Goal: Answer question/provide support

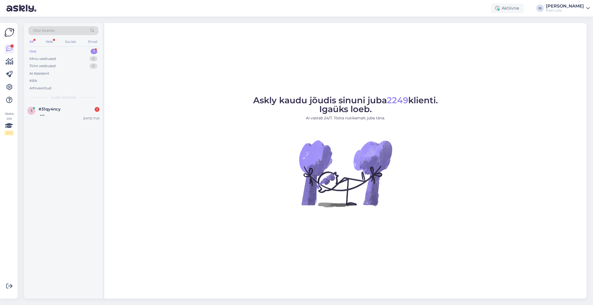
click at [57, 52] on div "Uus 1" at bounding box center [63, 51] width 70 height 7
click at [54, 116] on div "[PERSON_NAME] ,50503120011 ,[DEMOGRAPHIC_DATA], 30 евро" at bounding box center [68, 116] width 61 height 10
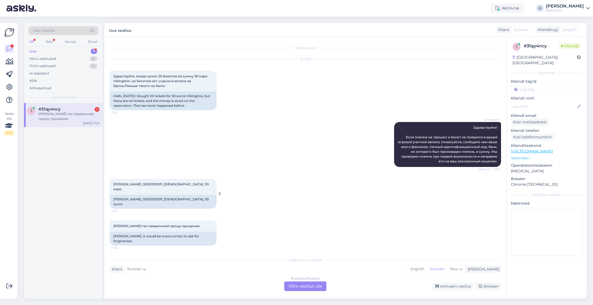
click at [157, 183] on span "[PERSON_NAME] ,50503120011 ,[DEMOGRAPHIC_DATA], 30 евро" at bounding box center [161, 186] width 96 height 9
copy span "50503120011"
click at [328, 214] on div "[PERSON_NAME] так правильней прошу прощения. 17:29 [PERSON_NAME], it would be m…" at bounding box center [305, 232] width 391 height 37
click at [58, 117] on div "Mõistan, et [PERSON_NAME] proovinud mitmeid lahendusi. Kuna probleem püsib ja I…" at bounding box center [68, 116] width 61 height 10
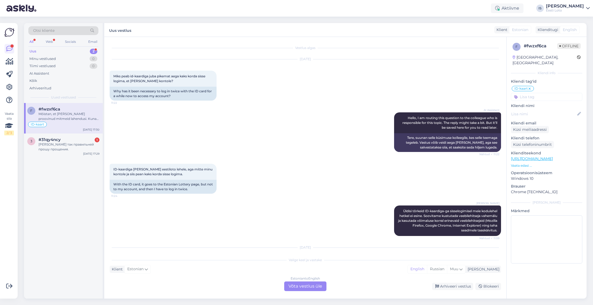
scroll to position [176, 0]
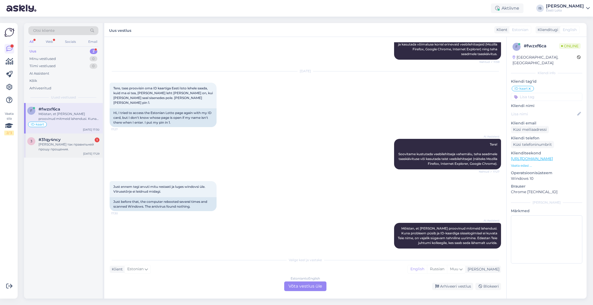
click at [55, 148] on div "[PERSON_NAME] так правильней прошу прощения." at bounding box center [68, 147] width 61 height 10
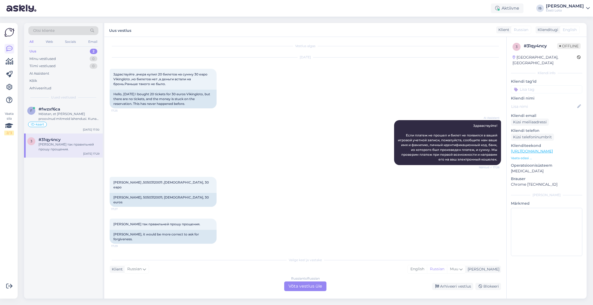
scroll to position [0, 0]
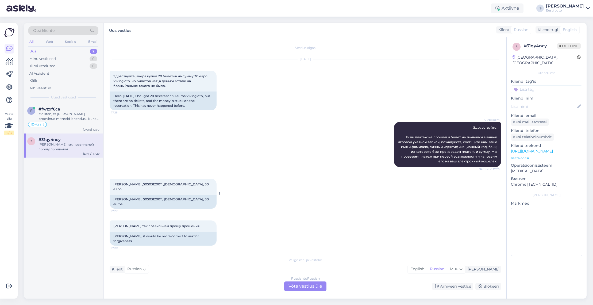
click at [157, 184] on span "[PERSON_NAME] ,50503120011 ,[DEMOGRAPHIC_DATA], 30 евро" at bounding box center [161, 186] width 96 height 9
copy span "50503120011"
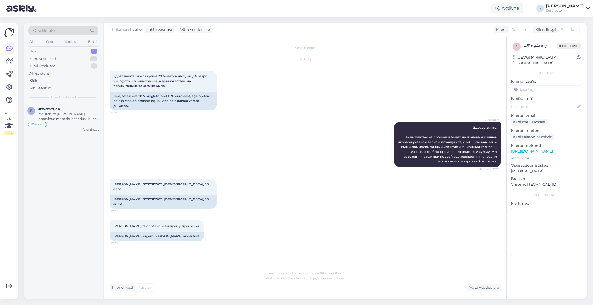
click at [300, 107] on div "[DATE] Здраствуйте ,вчера купил 20 билетов на сумму 30 евро Vikingloto ,но биле…" at bounding box center [305, 84] width 391 height 63
click at [1, 174] on div "Vaata siia 2 / 3 Võimalused Veendu, et Askly loob sulle väärtust. Sulge Ühenda …" at bounding box center [9, 160] width 18 height 275
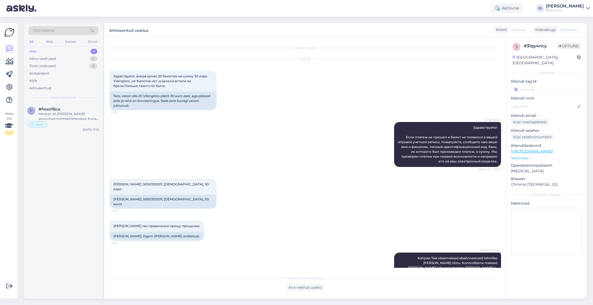
scroll to position [54, 0]
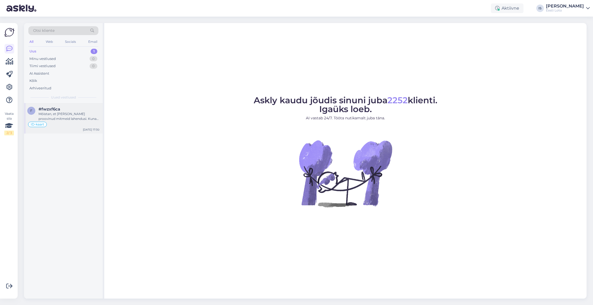
click at [63, 115] on div "Mõistan, et olete juba proovinud mitmeid lahendusi. Kuna probleem püsib ja ID-k…" at bounding box center [68, 116] width 61 height 10
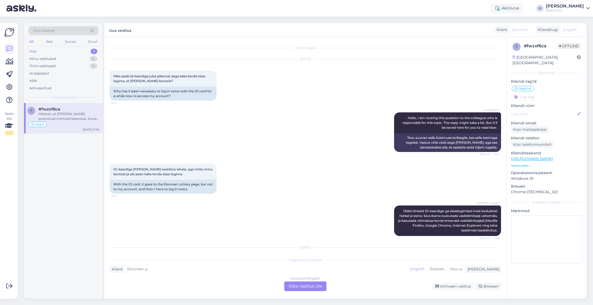
scroll to position [176, 0]
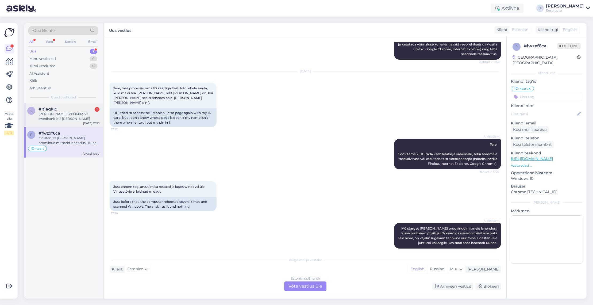
click at [50, 117] on div "Hendrik Haaviste, 39906182721, swedbank ja 2 eurine pilet" at bounding box center [68, 116] width 61 height 10
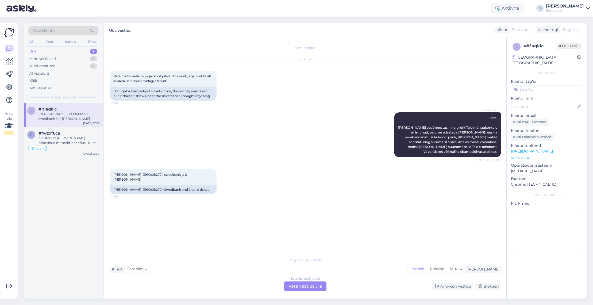
scroll to position [0, 0]
click at [155, 174] on span "Hendrik Haaviste, 39906182721, swedbank ja 2 eurine pilet" at bounding box center [150, 176] width 74 height 9
copy span "39906182721"
click at [312, 123] on div "AI Assistent Tere! Kui makse ebaõnnestus ning piletit Teie mängukontole ei ilmu…" at bounding box center [305, 134] width 391 height 57
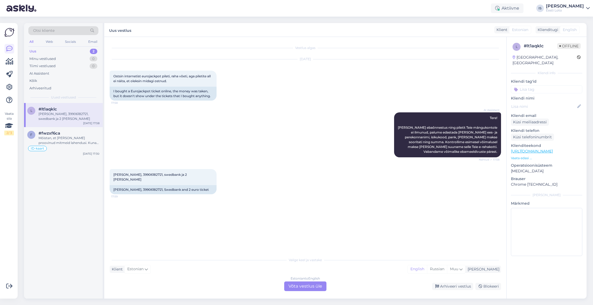
click at [558, 85] on input at bounding box center [546, 89] width 71 height 8
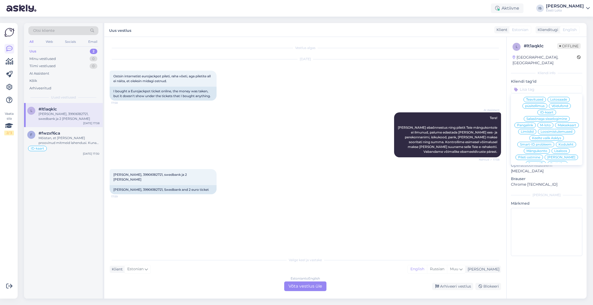
scroll to position [108, 0]
click at [550, 166] on span "E-rahakott" at bounding box center [546, 167] width 17 height 3
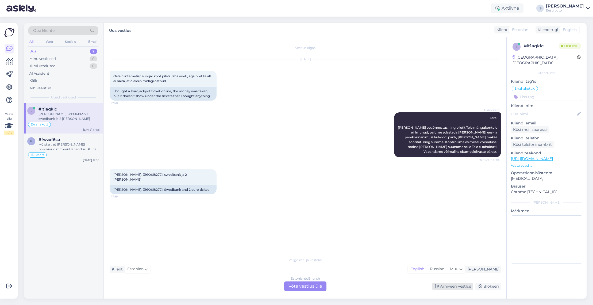
click at [461, 286] on div "Arhiveeri vestlus" at bounding box center [452, 285] width 41 height 7
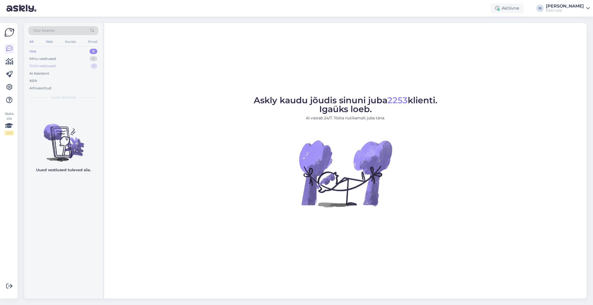
click at [40, 67] on div "Tiimi vestlused" at bounding box center [42, 65] width 26 height 5
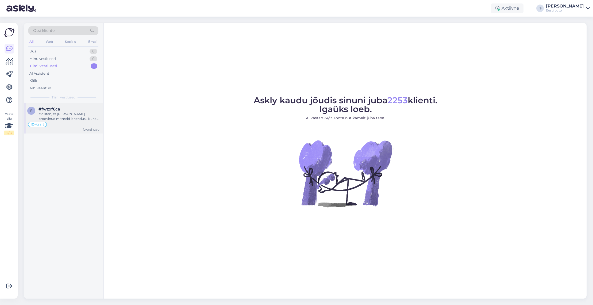
click at [56, 115] on div "Mõistan, et olete juba proovinud mitmeid lahendusi. Kuna probleem püsib ja ID-k…" at bounding box center [68, 116] width 61 height 10
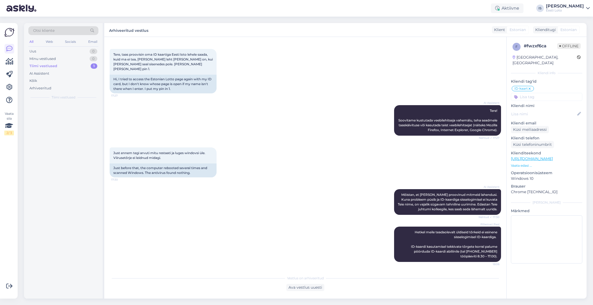
scroll to position [205, 0]
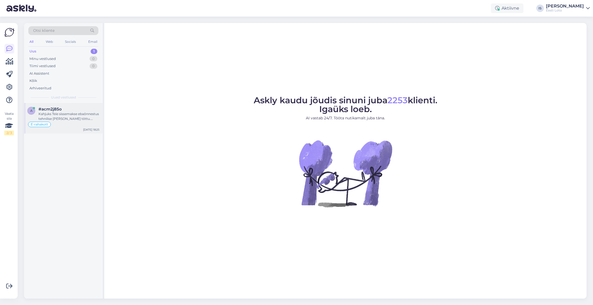
click at [68, 118] on div "Kahjuks Teie sissemakse ebaõnnestus tehnilise tõrke tõttu. Kontrollisime ostu ü…" at bounding box center [68, 116] width 61 height 10
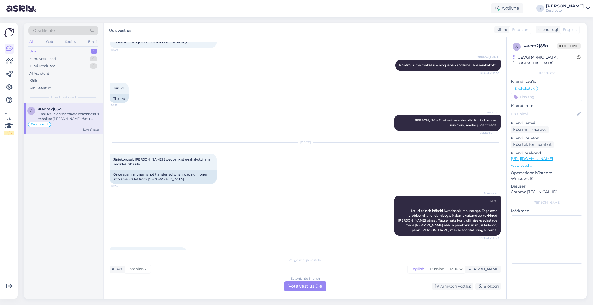
scroll to position [1391, 0]
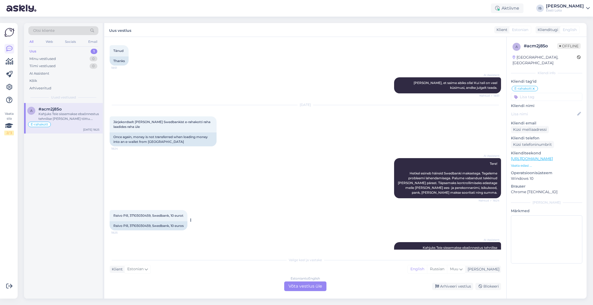
click at [137, 213] on span "Raivo Pill, 37103030459, Swedbank, 10 eurot" at bounding box center [148, 215] width 70 height 4
copy span "37103030459"
click at [462, 286] on div "Arhiveeri vestlus" at bounding box center [452, 285] width 41 height 7
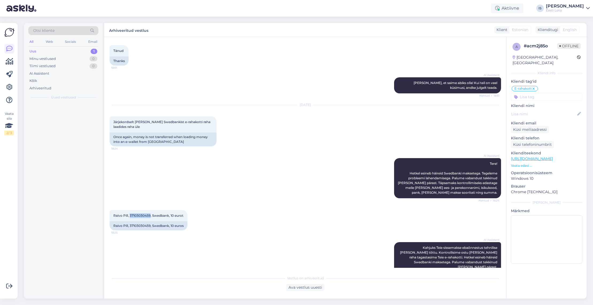
scroll to position [1372, 0]
